Goal: Task Accomplishment & Management: Manage account settings

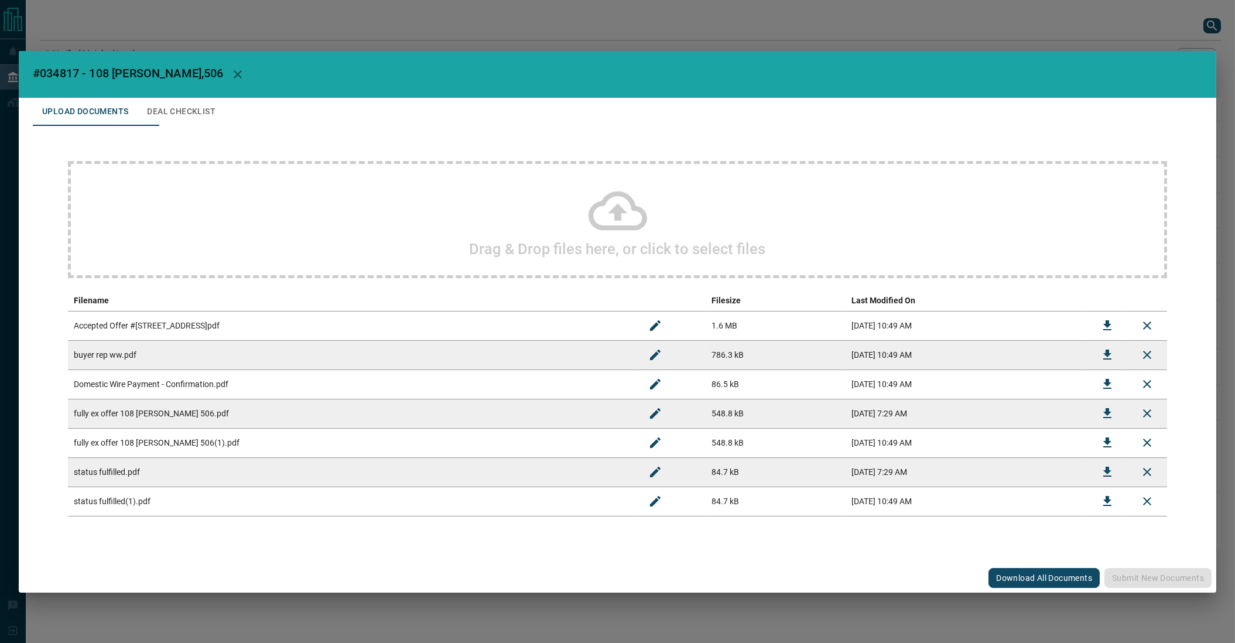
click at [1109, 415] on icon "Download" at bounding box center [1107, 413] width 14 height 14
drag, startPoint x: 127, startPoint y: 321, endPoint x: 228, endPoint y: 319, distance: 101.3
click at [228, 319] on td "Accepted Offer #[STREET_ADDRESS]pdf" at bounding box center [352, 325] width 568 height 29
click at [1100, 474] on icon "Download" at bounding box center [1107, 472] width 14 height 14
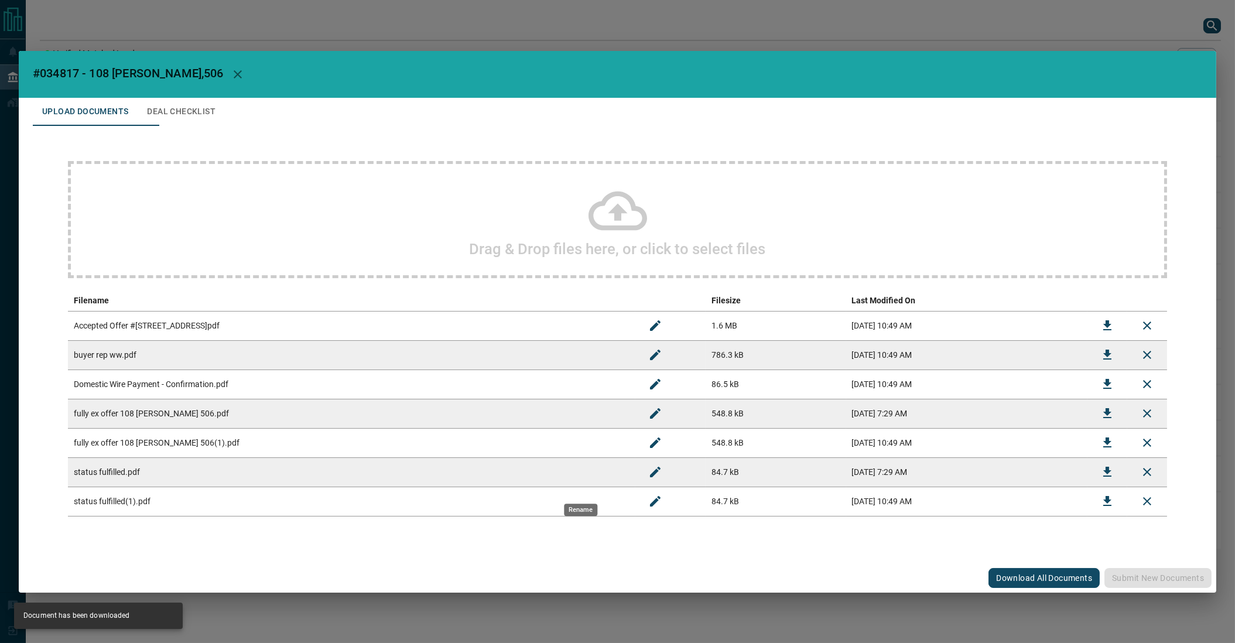
click at [648, 479] on icon "Rename" at bounding box center [655, 472] width 14 height 14
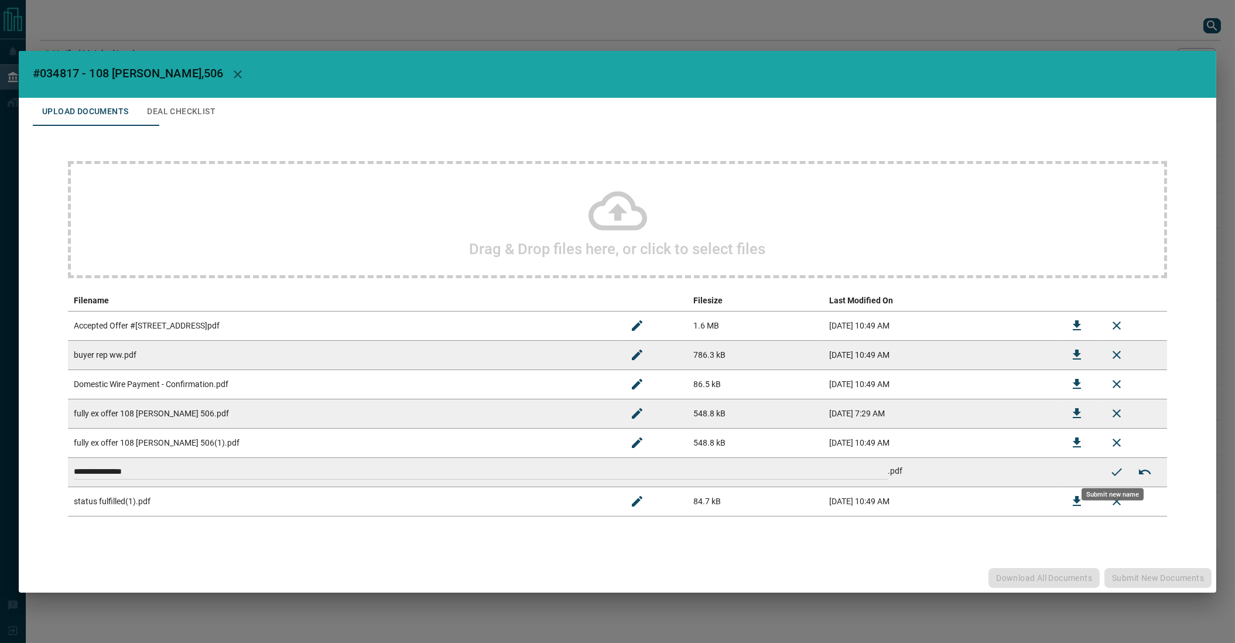
click at [181, 480] on input "**********" at bounding box center [481, 471] width 814 height 15
type input "**********"
type input "*"
type input "**********"
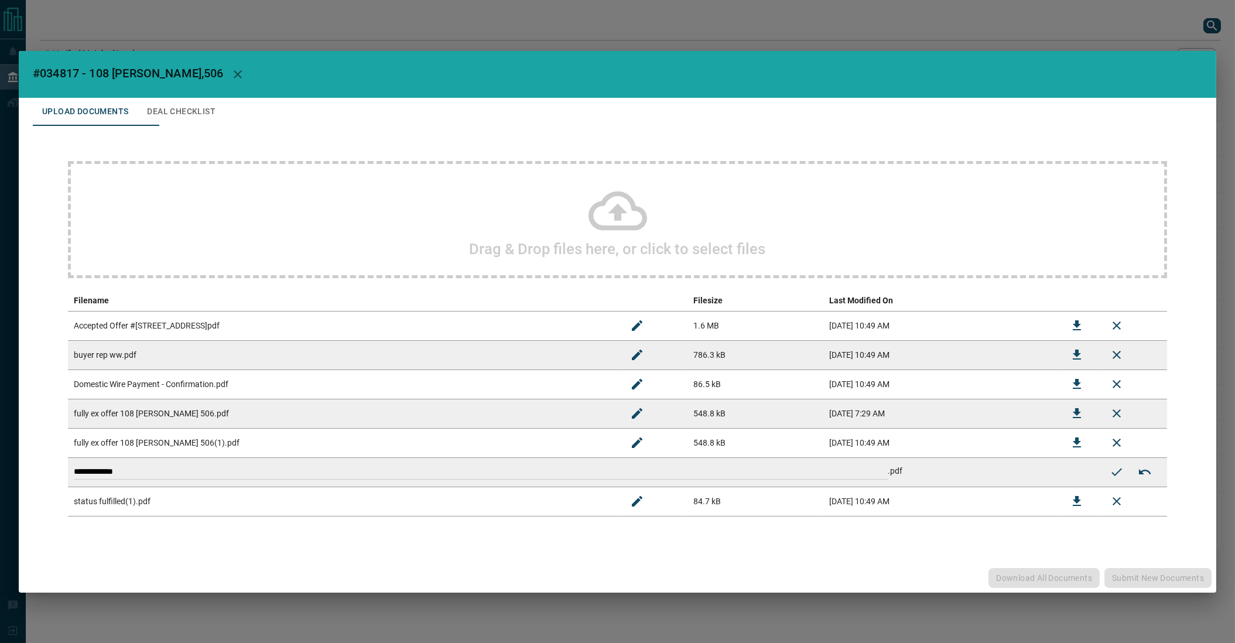
click at [1114, 465] on icon "Submit new name" at bounding box center [1117, 472] width 14 height 14
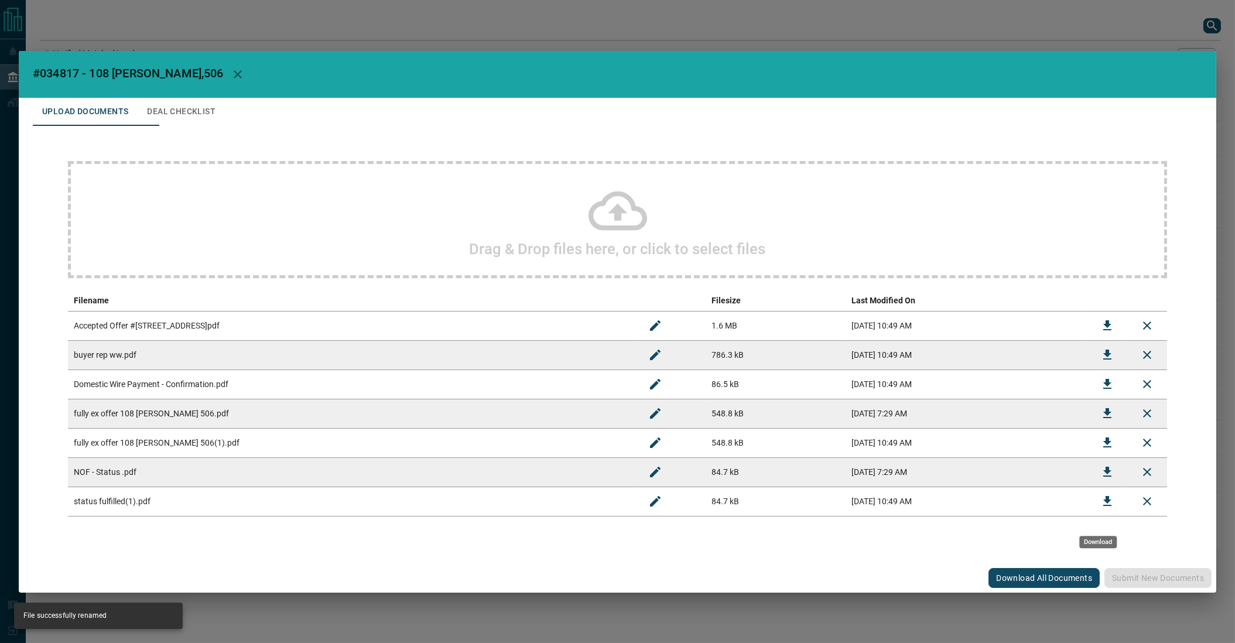
click at [1110, 508] on icon "Download" at bounding box center [1107, 501] width 14 height 14
click at [295, 504] on td "status fulfilled(1).pdf" at bounding box center [352, 501] width 568 height 29
click at [1106, 506] on icon "Download" at bounding box center [1107, 501] width 8 height 10
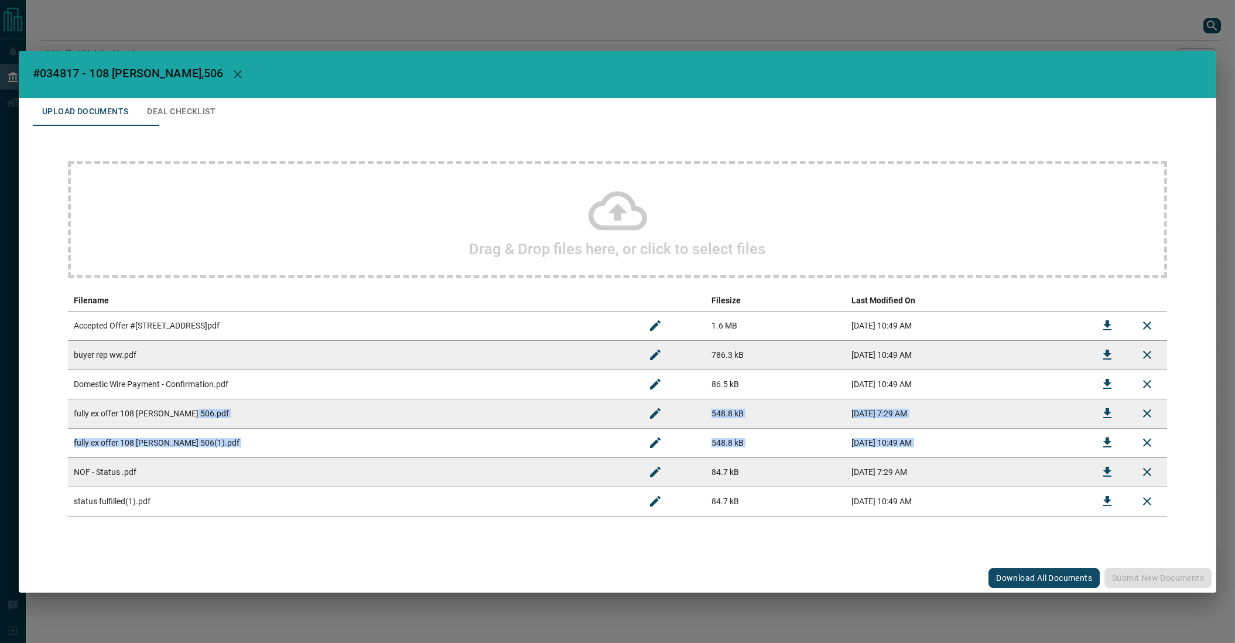
drag, startPoint x: 195, startPoint y: 419, endPoint x: 196, endPoint y: 470, distance: 50.4
click at [196, 470] on tbody "Accepted Offer #3606-10 York St.pdf 1.6 MB [DATE] 10:49 AM buyer rep ww.pdf 786…" at bounding box center [617, 413] width 1099 height 205
click at [211, 457] on td "fully ex offer 108 [PERSON_NAME] 506(1).pdf" at bounding box center [352, 442] width 568 height 29
click at [1112, 320] on button "Download" at bounding box center [1107, 326] width 28 height 28
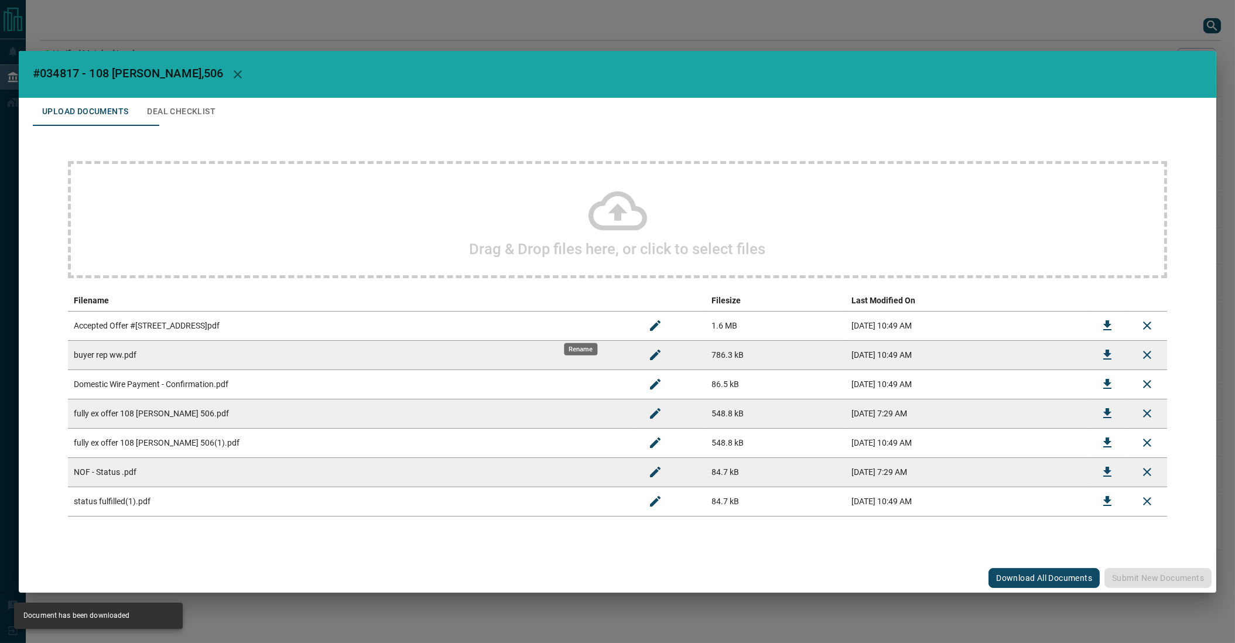
click at [648, 319] on icon "Rename" at bounding box center [655, 326] width 14 height 14
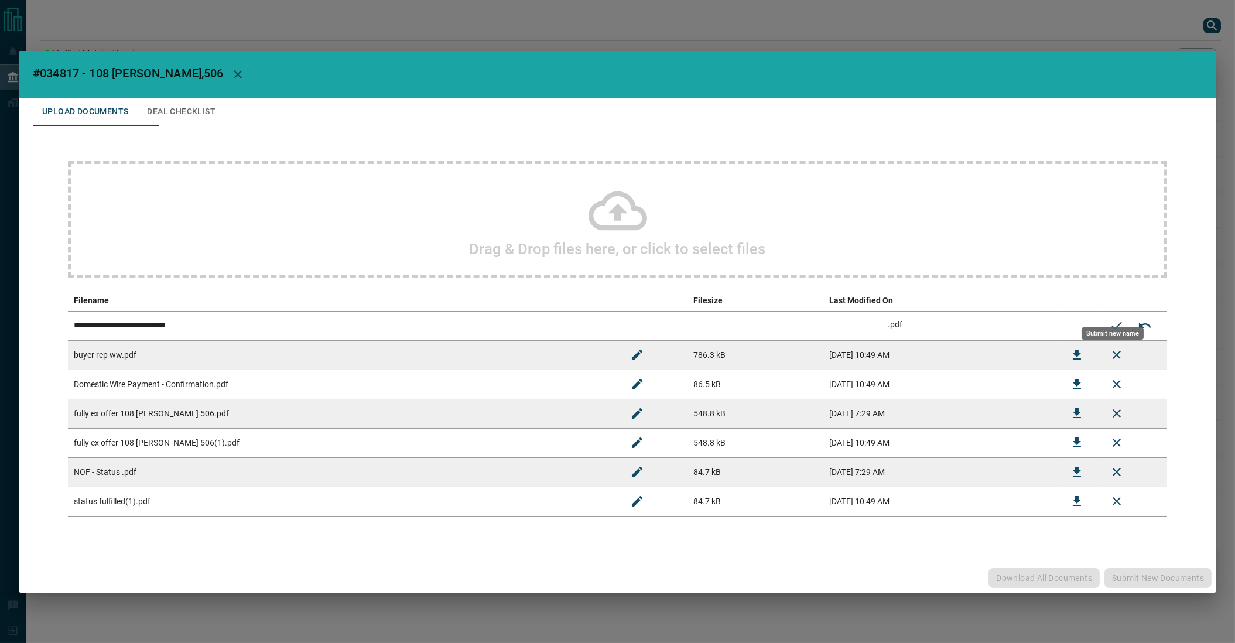
click at [225, 319] on input "**********" at bounding box center [481, 325] width 814 height 15
click at [1131, 337] on button "Cancel editing file name" at bounding box center [1145, 326] width 28 height 28
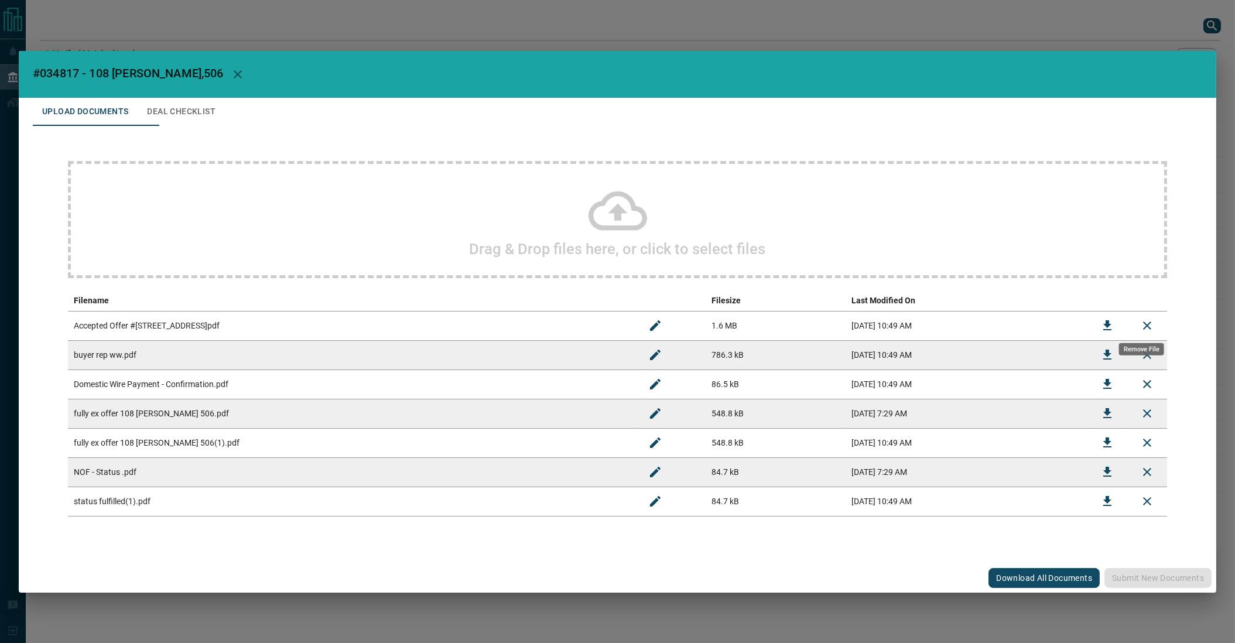
click at [1140, 323] on icon "Remove File" at bounding box center [1147, 326] width 14 height 14
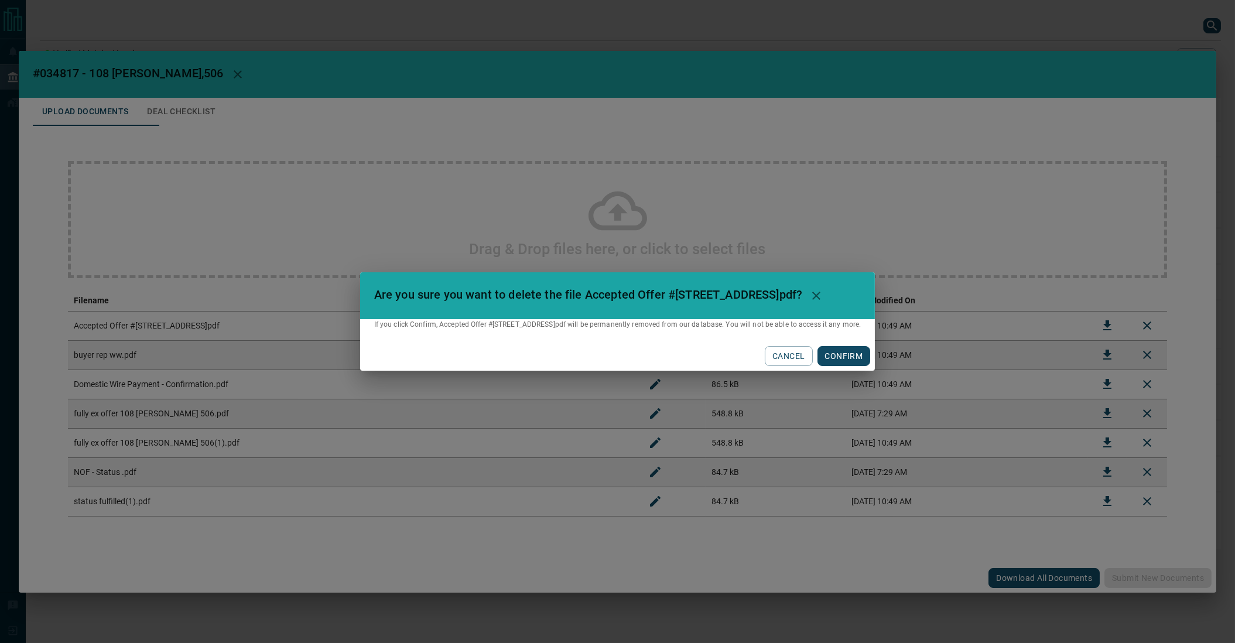
click at [871, 363] on button "CONFIRM" at bounding box center [844, 356] width 53 height 20
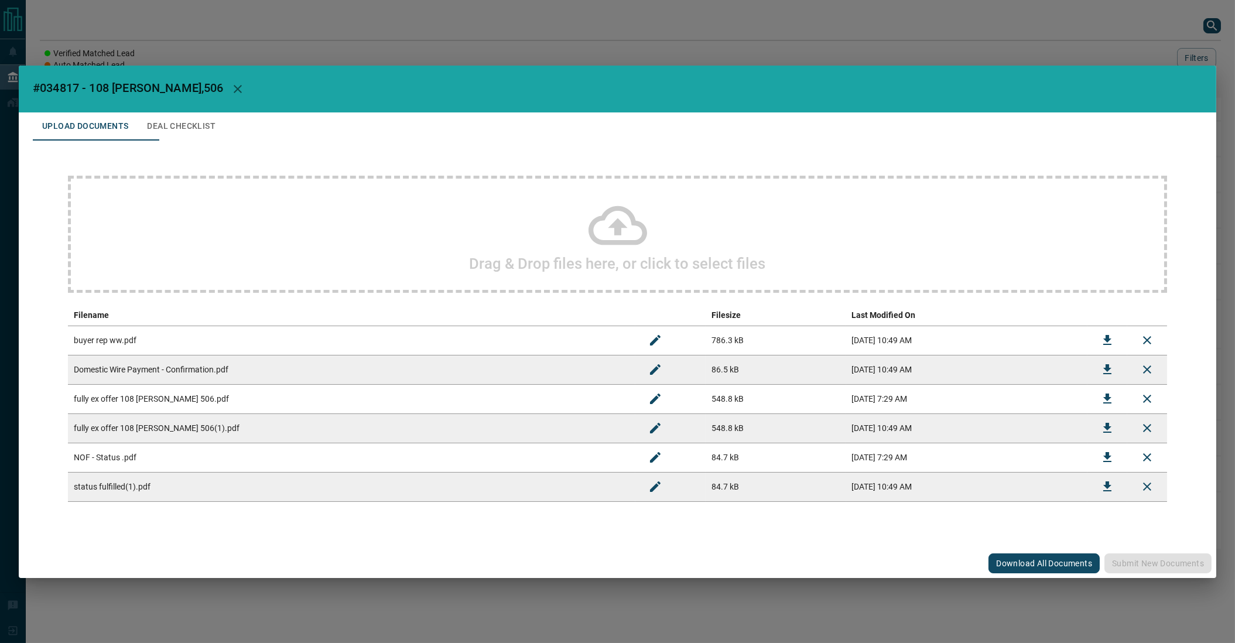
click at [1103, 397] on icon "Download" at bounding box center [1107, 399] width 8 height 10
click at [1100, 435] on icon "Download" at bounding box center [1107, 428] width 14 height 14
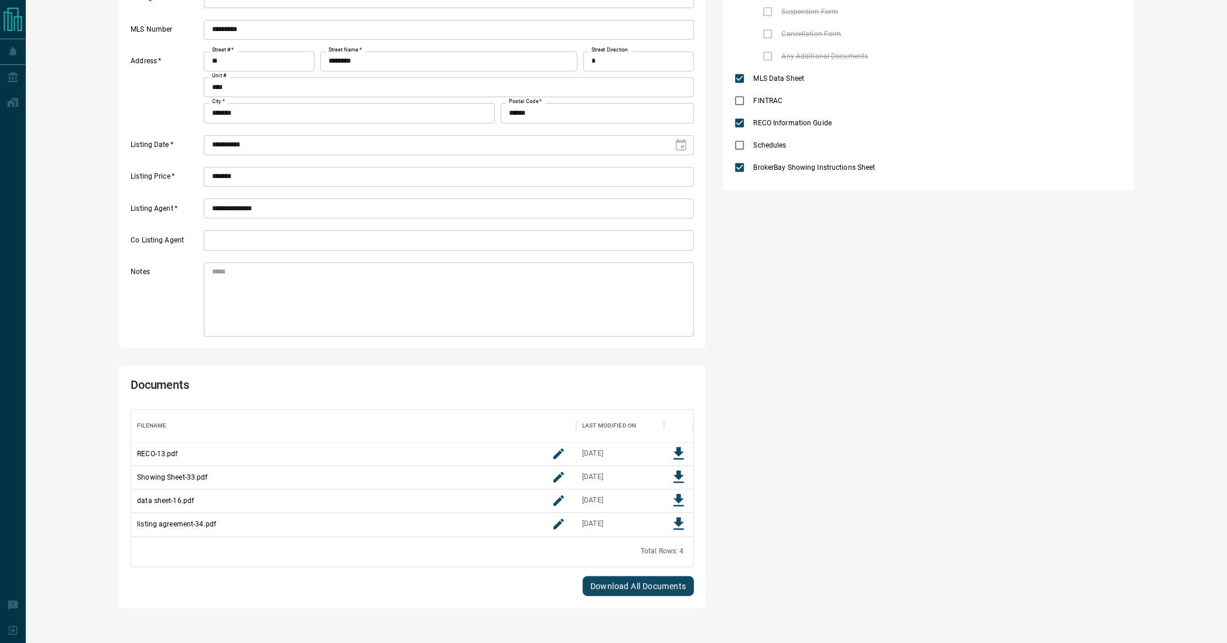
scroll to position [118, 554]
